Goal: Task Accomplishment & Management: Use online tool/utility

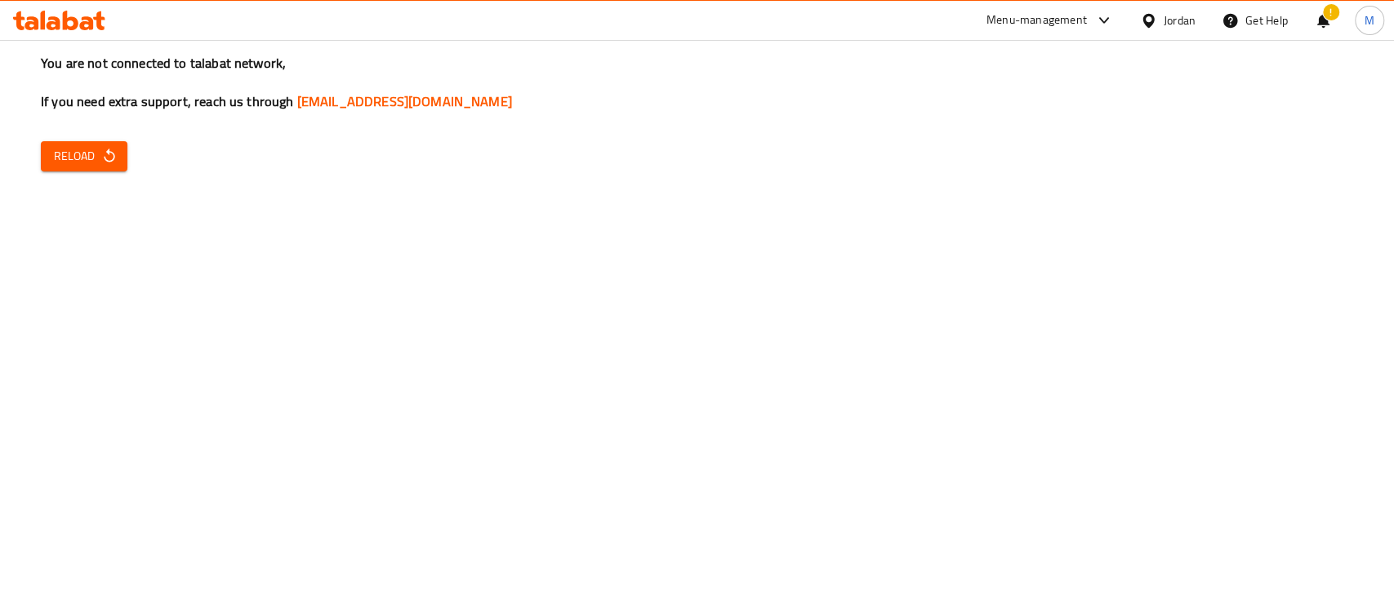
click at [90, 159] on span "Reload" at bounding box center [84, 156] width 60 height 20
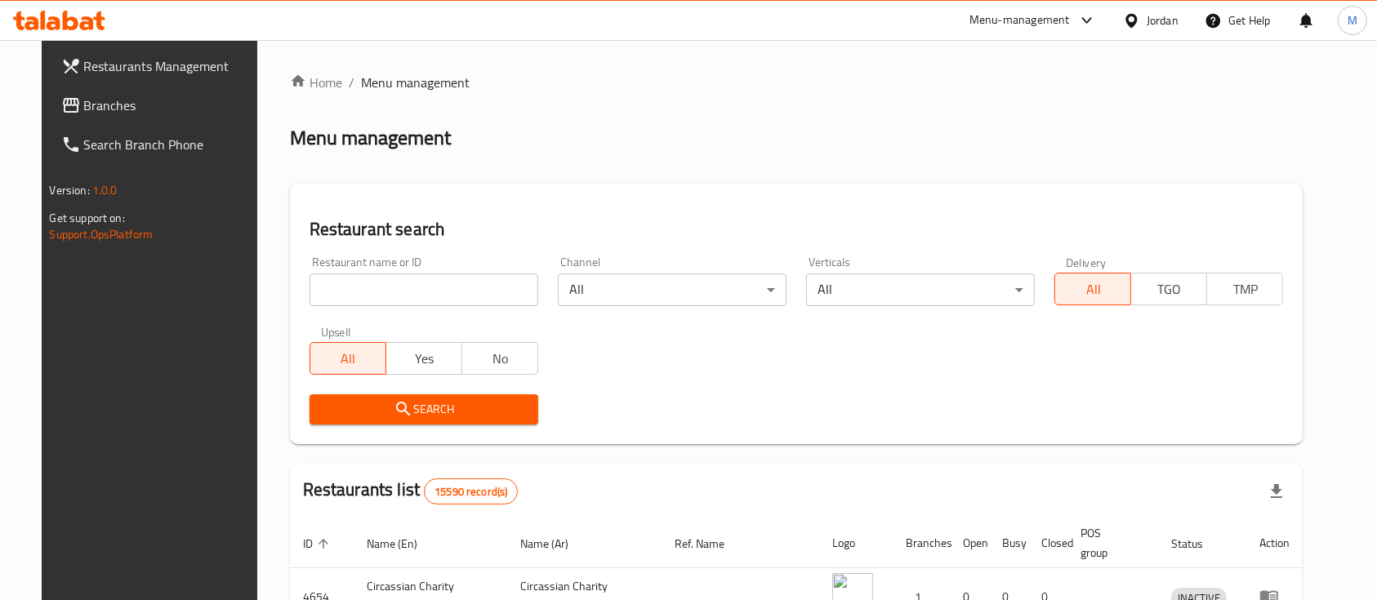
click at [431, 292] on input "search" at bounding box center [424, 290] width 229 height 33
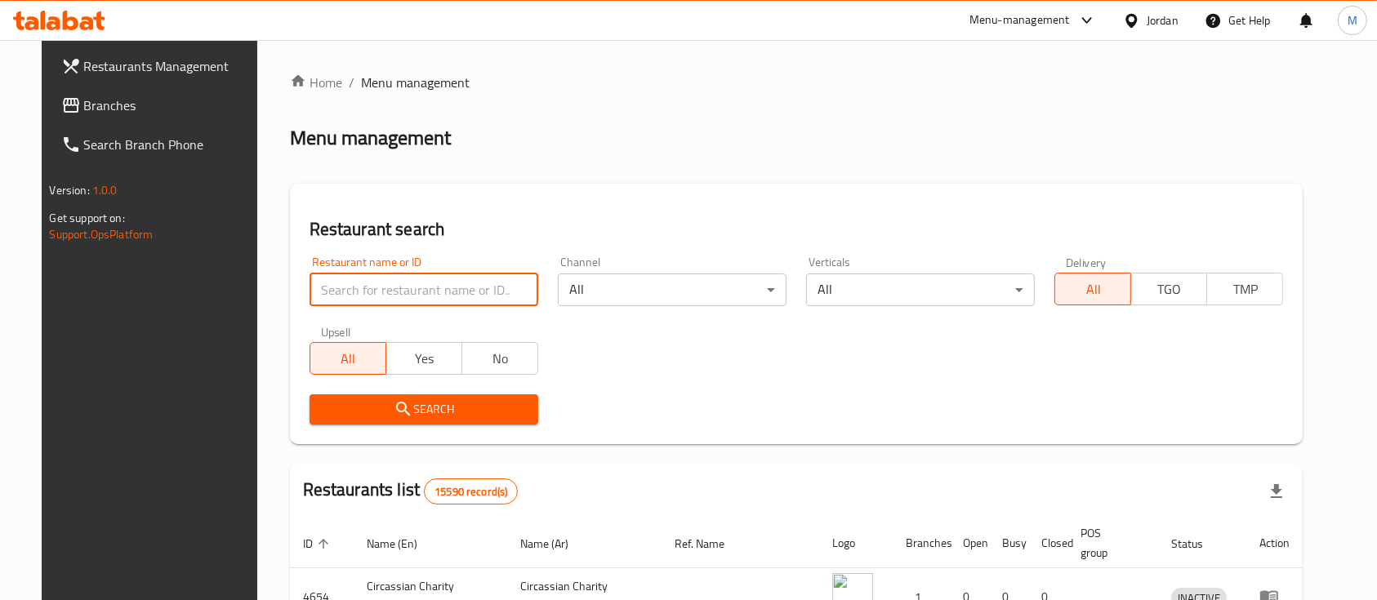
click at [513, 216] on div "Restaurant search Restaurant name or ID Restaurant name or ID Channel All ​ Ver…" at bounding box center [796, 314] width 1013 height 261
click at [413, 295] on input "search" at bounding box center [424, 290] width 229 height 33
type input "car stars"
click at [428, 407] on span "Search" at bounding box center [424, 409] width 203 height 20
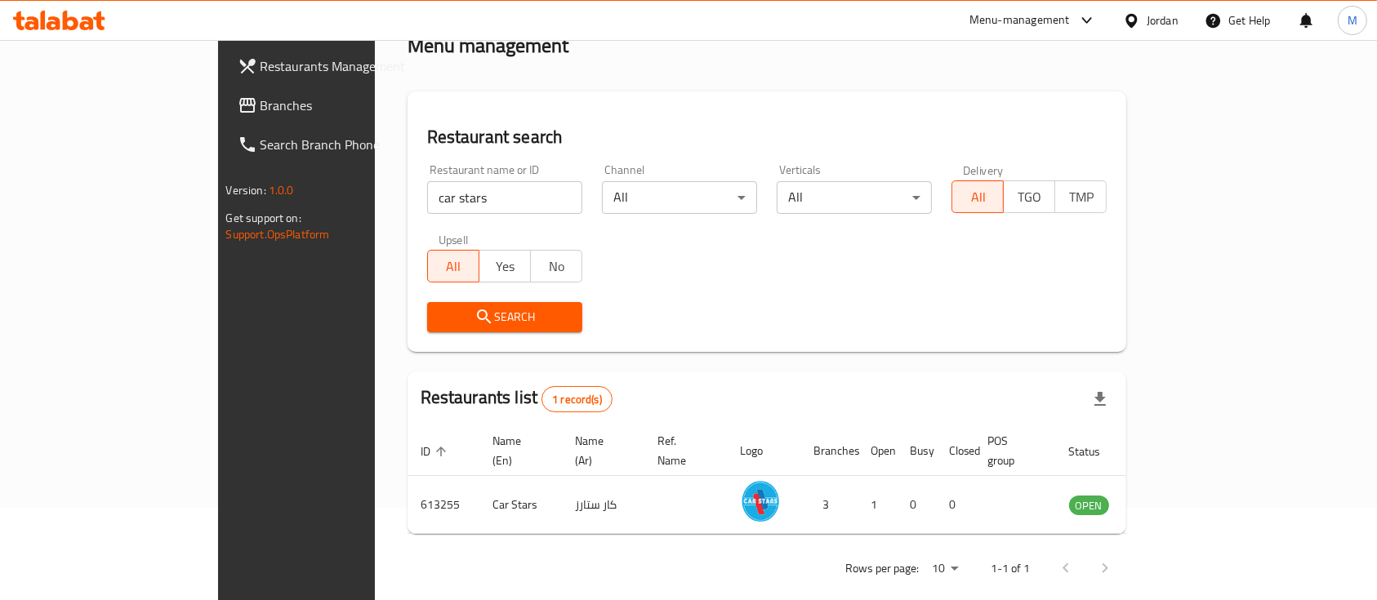
scroll to position [96, 0]
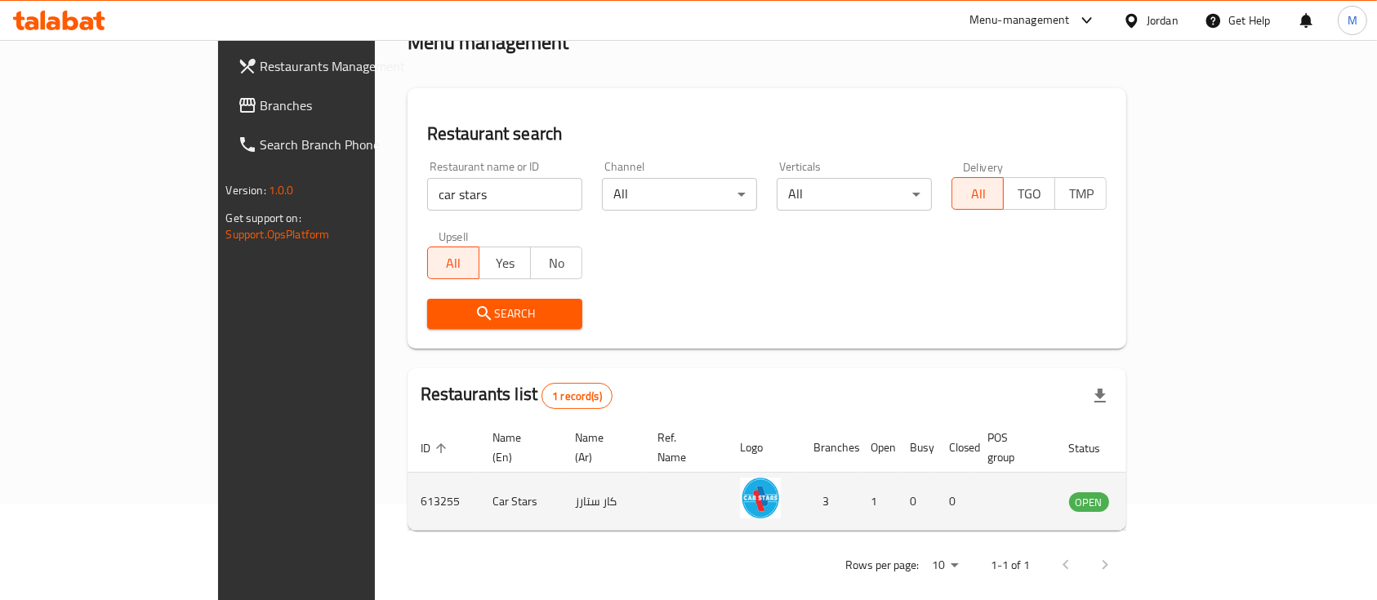
click at [1198, 480] on td "enhanced table" at bounding box center [1170, 502] width 56 height 58
click at [1174, 496] on icon "enhanced table" at bounding box center [1165, 503] width 18 height 14
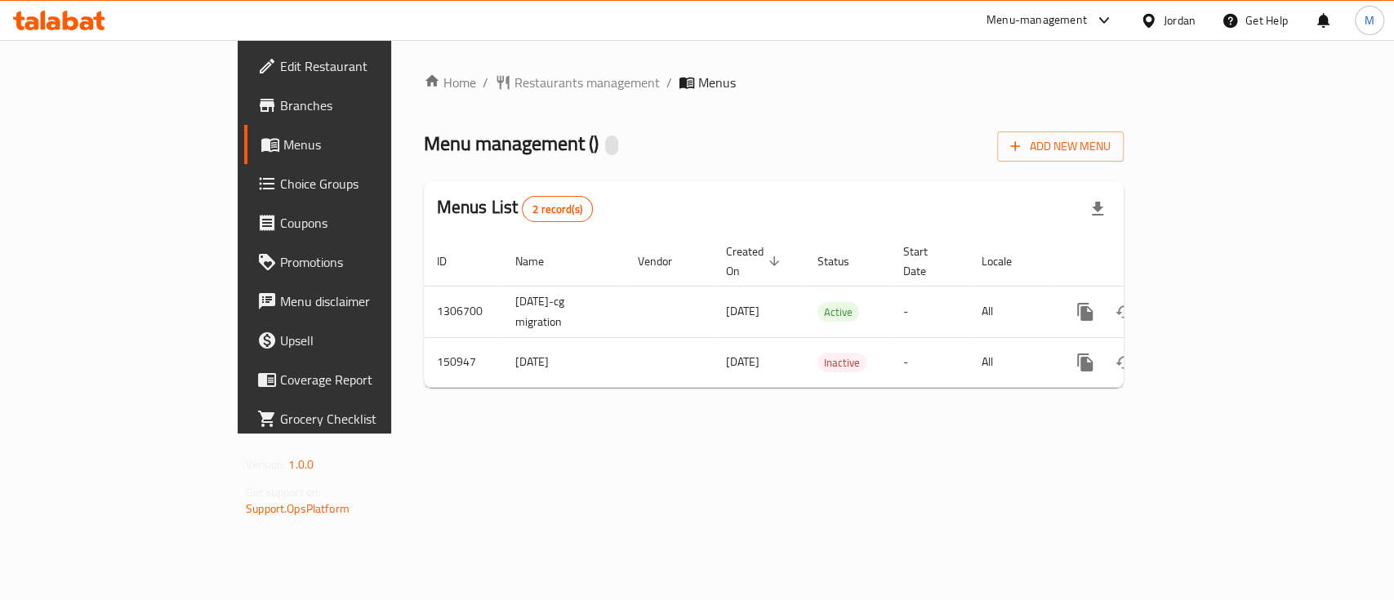
click at [280, 103] on span "Branches" at bounding box center [368, 106] width 177 height 20
